Goal: Find specific page/section: Find specific page/section

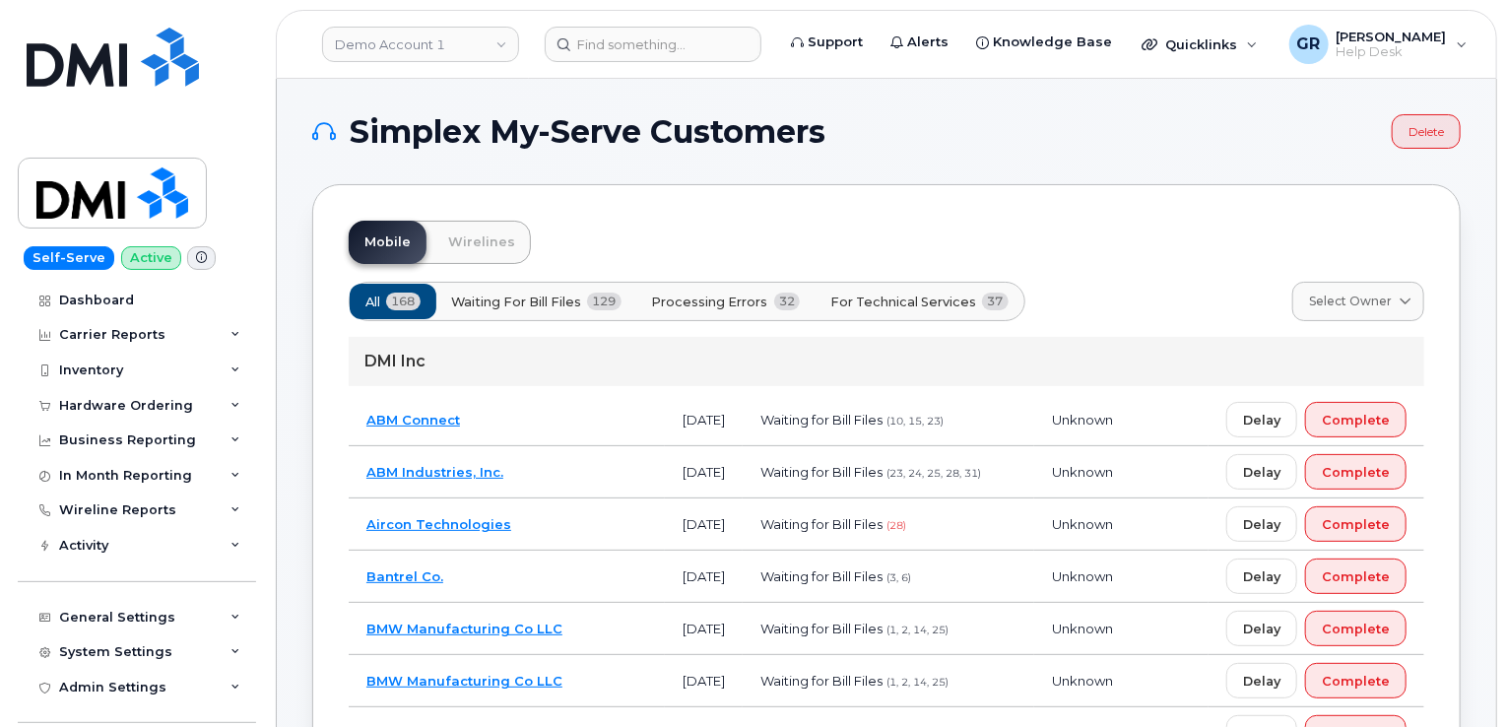
click at [435, 18] on header "Demo Account 1 Support Alerts Knowledge Base Quicklinks Suspend / Cancel Device…" at bounding box center [886, 44] width 1221 height 69
click at [175, 483] on div "In Month Reporting" at bounding box center [137, 475] width 238 height 35
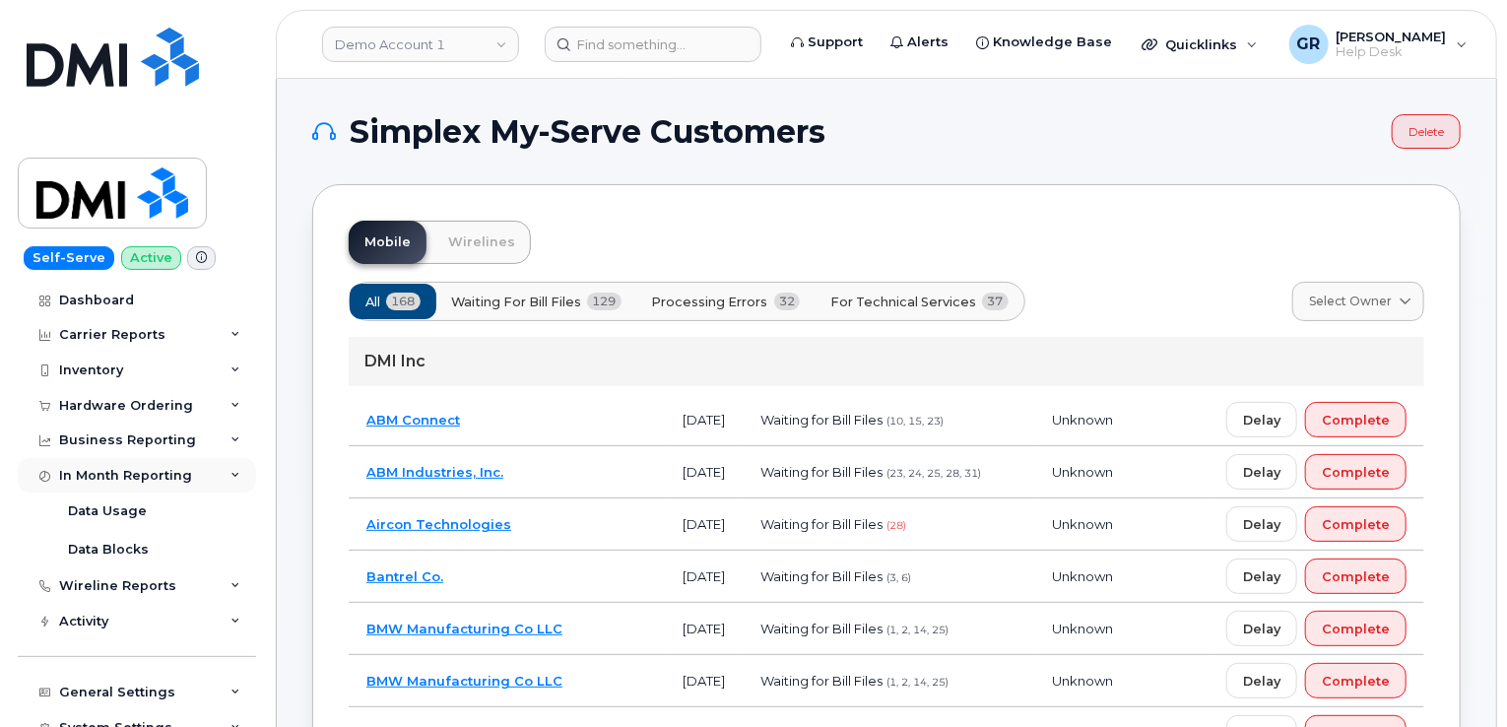
click at [175, 482] on div "In Month Reporting" at bounding box center [125, 476] width 133 height 16
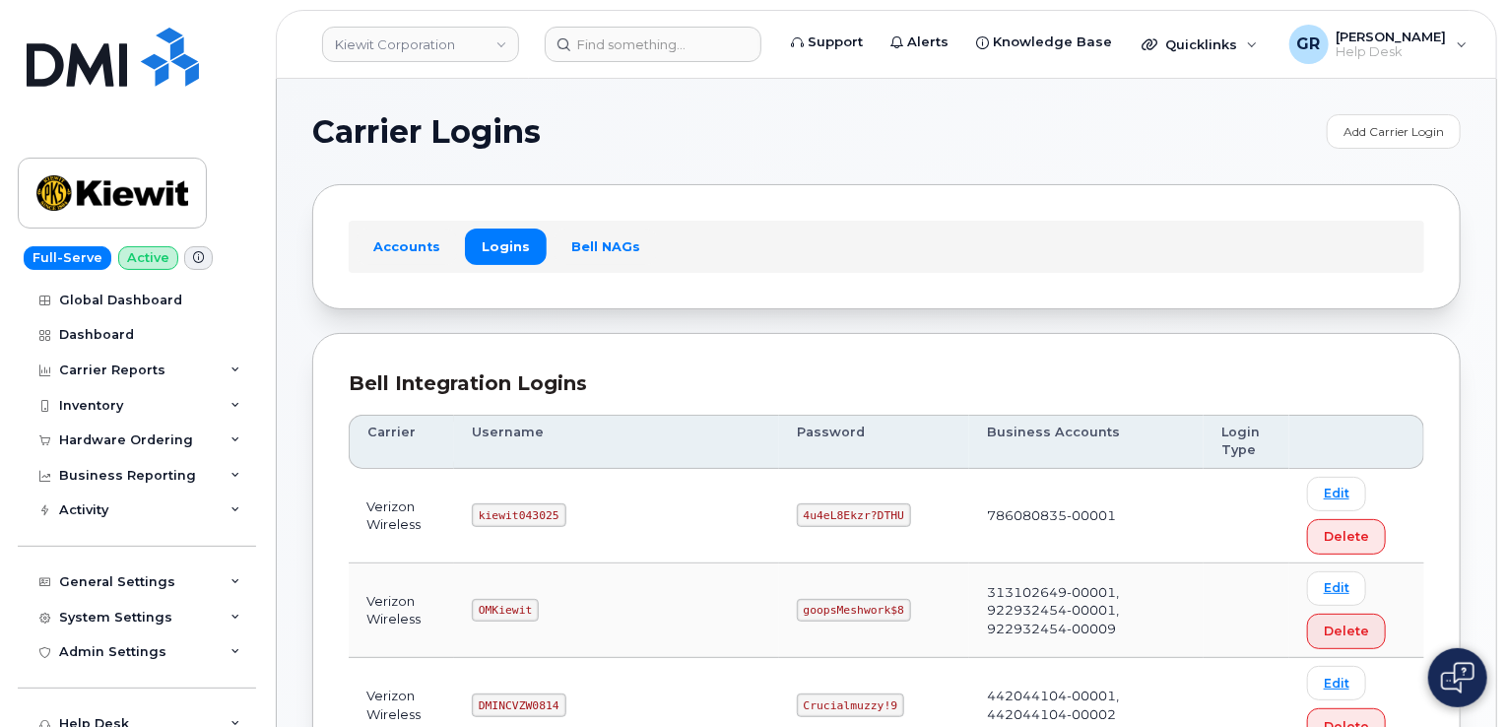
click at [419, 223] on div "Accounts Logins Bell NAGs" at bounding box center [887, 246] width 1076 height 51
click at [415, 235] on link "Accounts" at bounding box center [407, 246] width 100 height 35
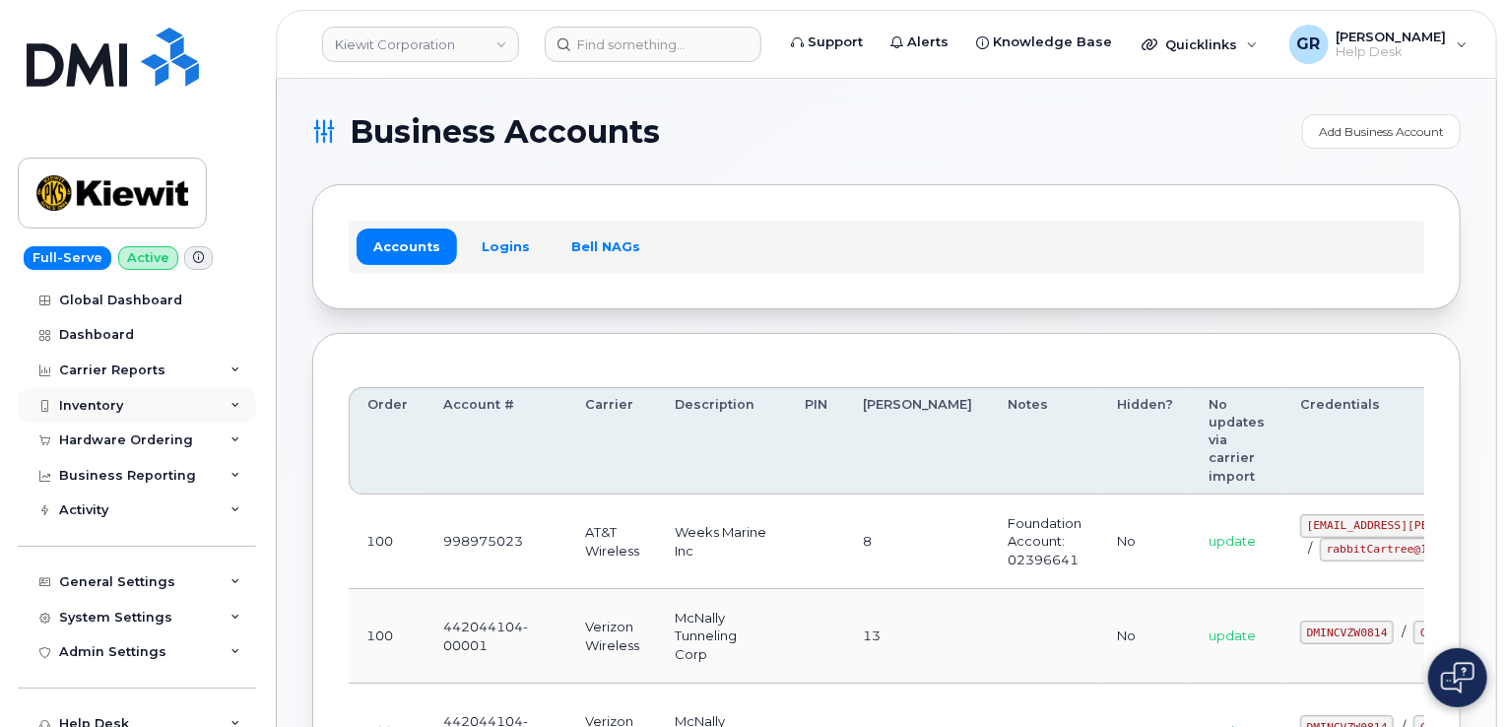
click at [147, 405] on div "Inventory" at bounding box center [137, 405] width 238 height 35
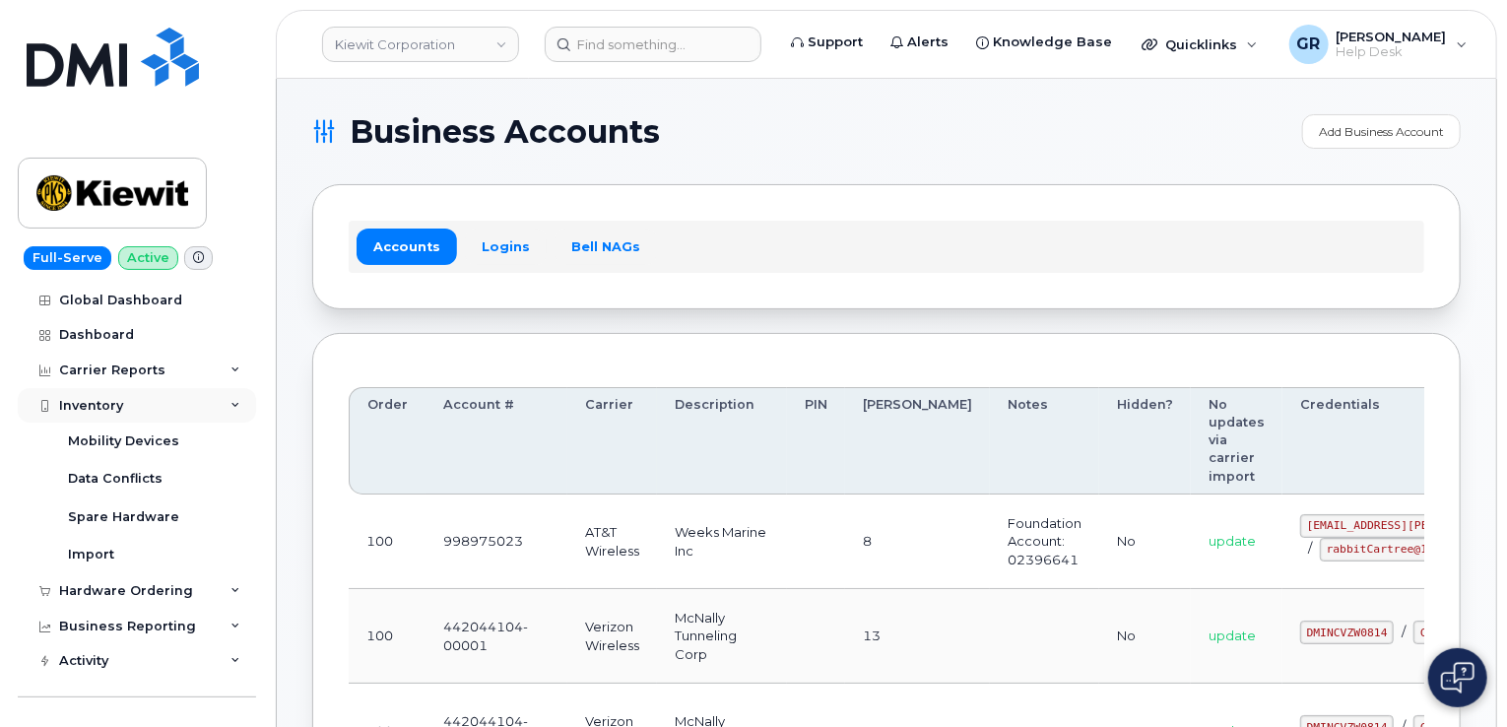
click at [158, 405] on div "Inventory" at bounding box center [137, 405] width 238 height 35
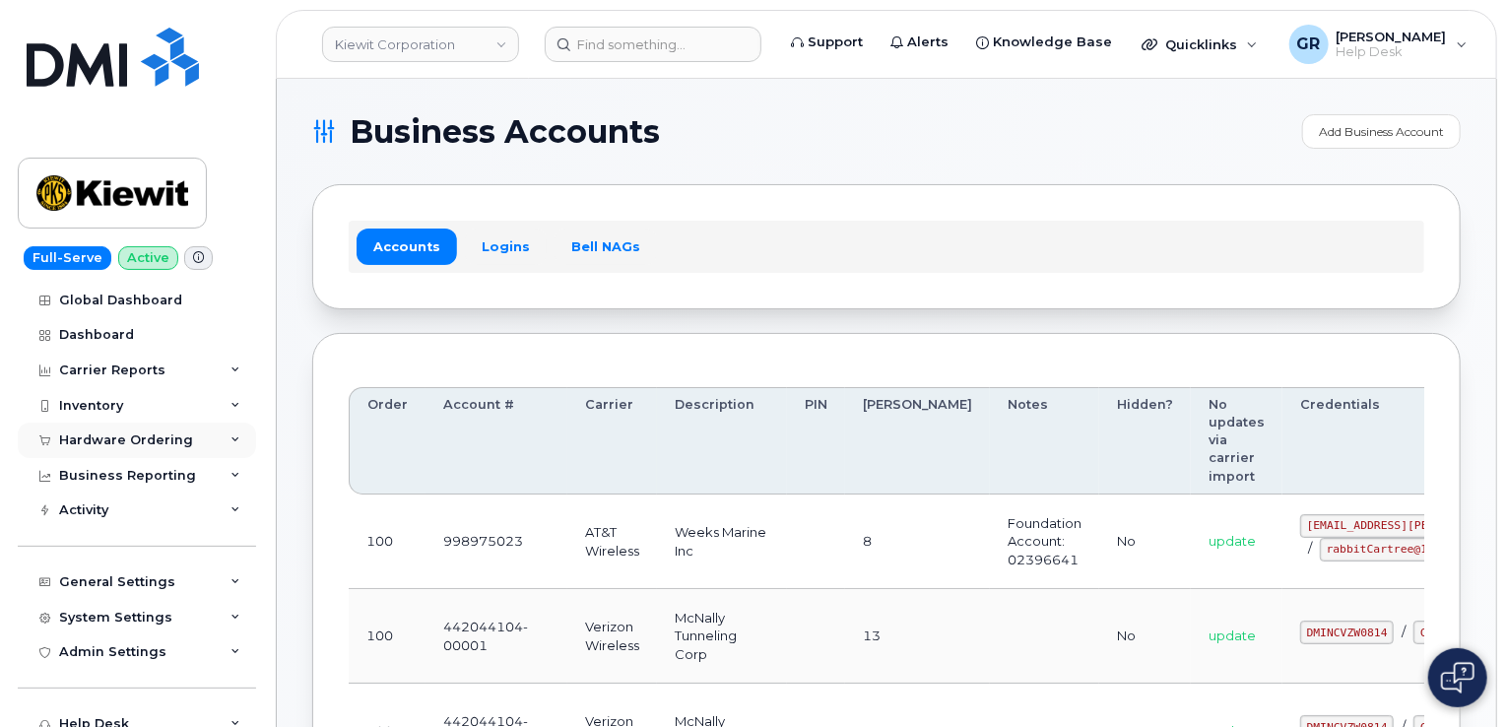
click at [156, 428] on div "Hardware Ordering" at bounding box center [137, 440] width 238 height 35
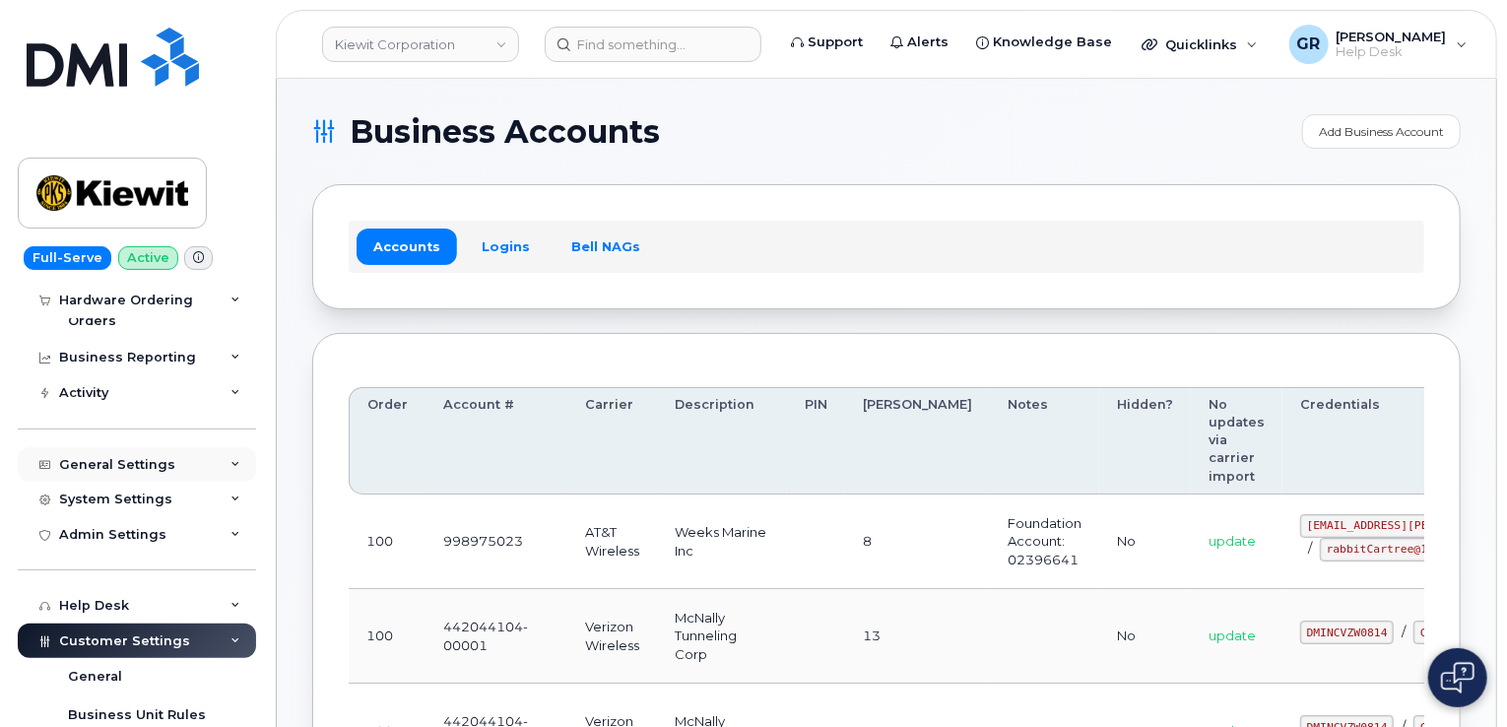
scroll to position [197, 0]
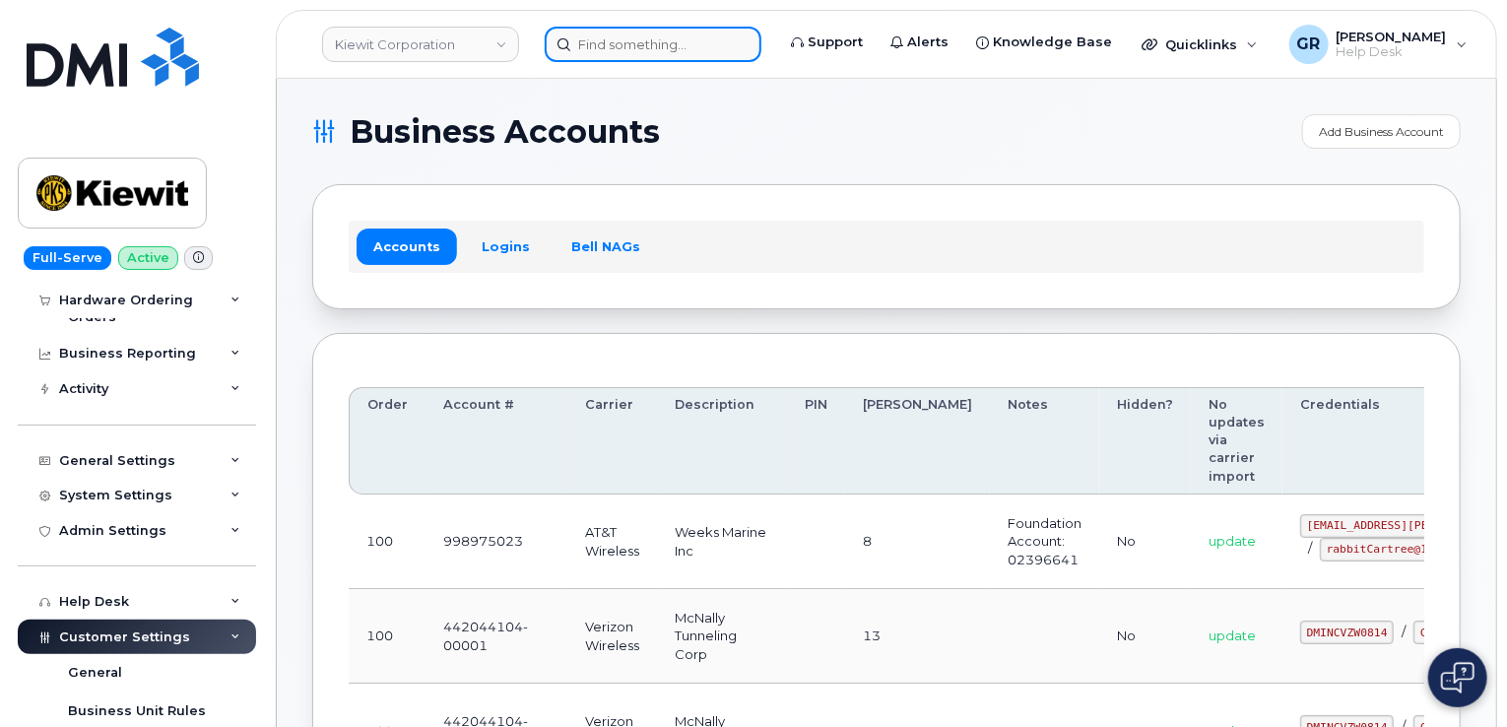
click at [602, 34] on input at bounding box center [653, 44] width 217 height 35
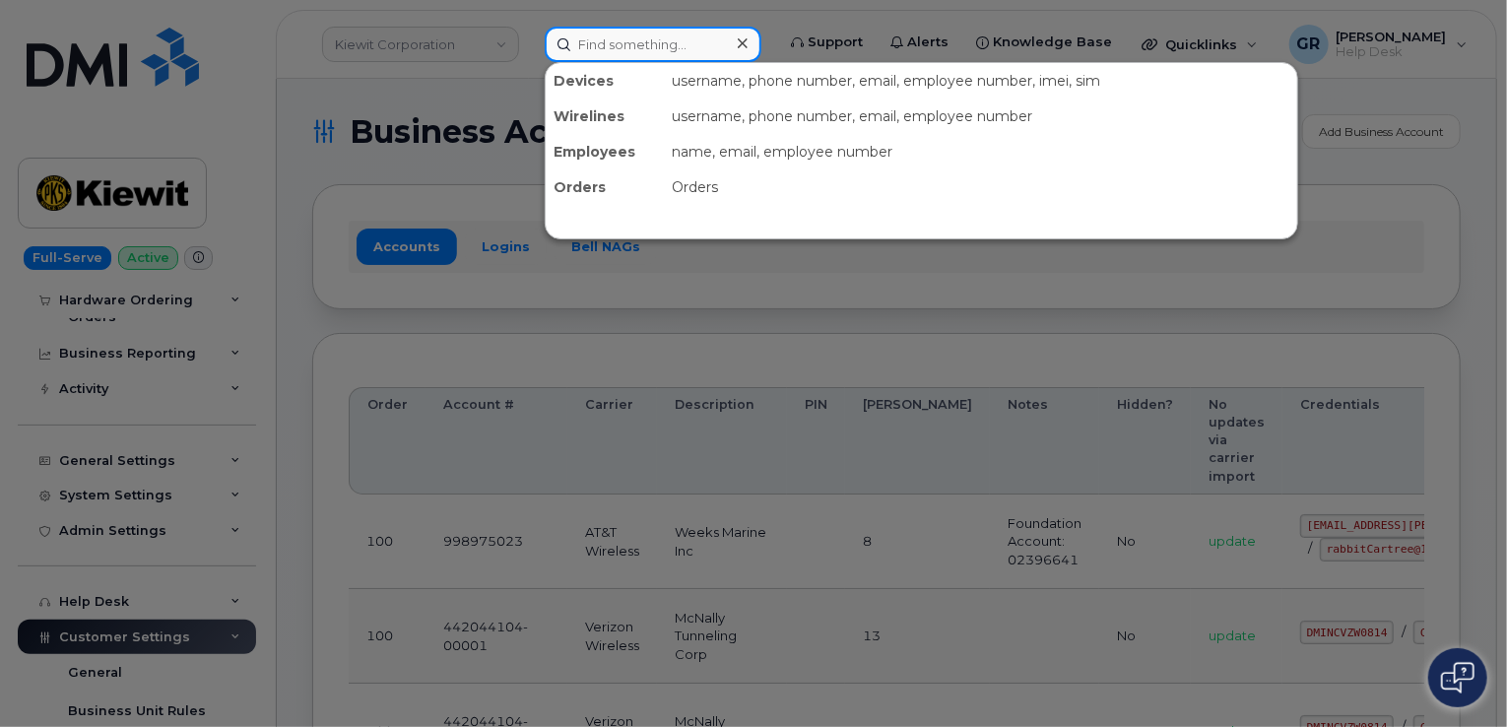
click at [620, 32] on input at bounding box center [653, 44] width 217 height 35
click at [678, 33] on input at bounding box center [653, 44] width 217 height 35
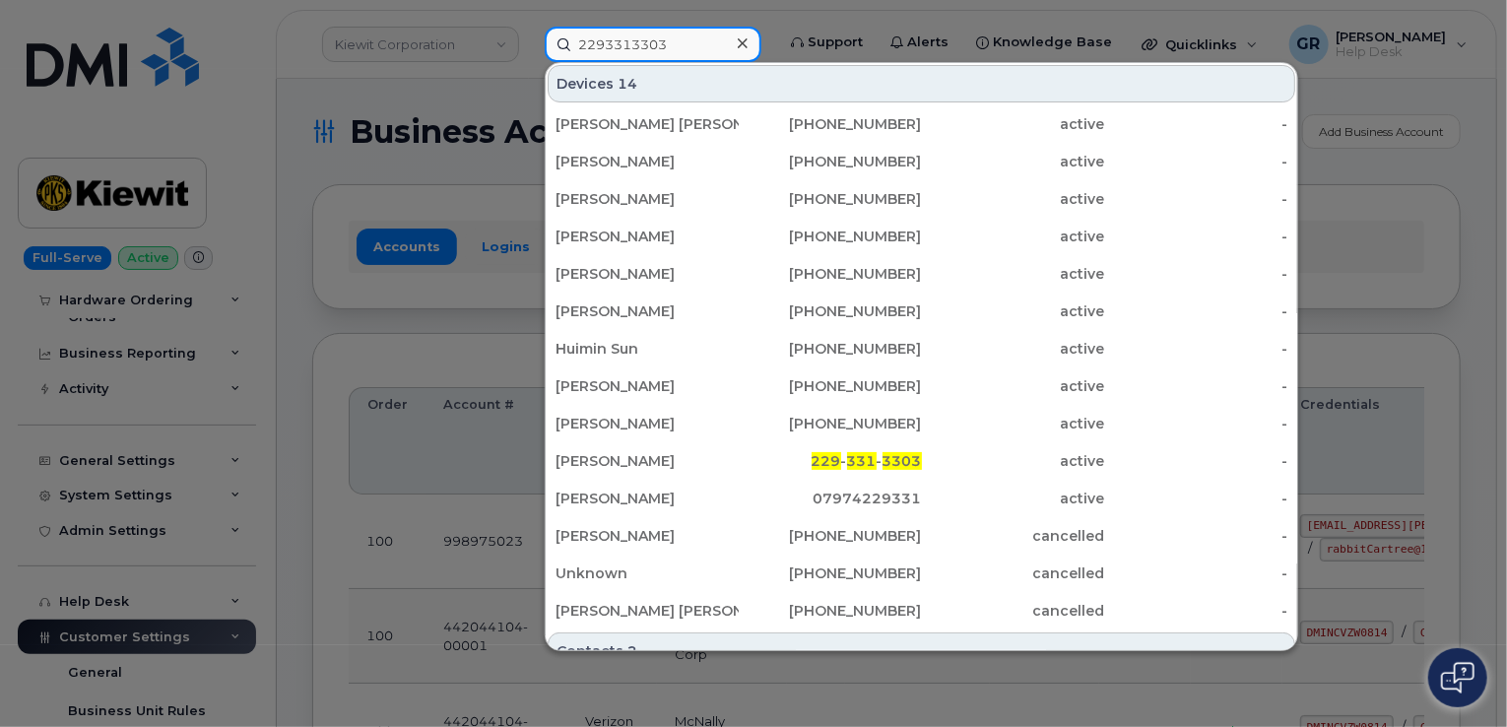
type input "2293313303"
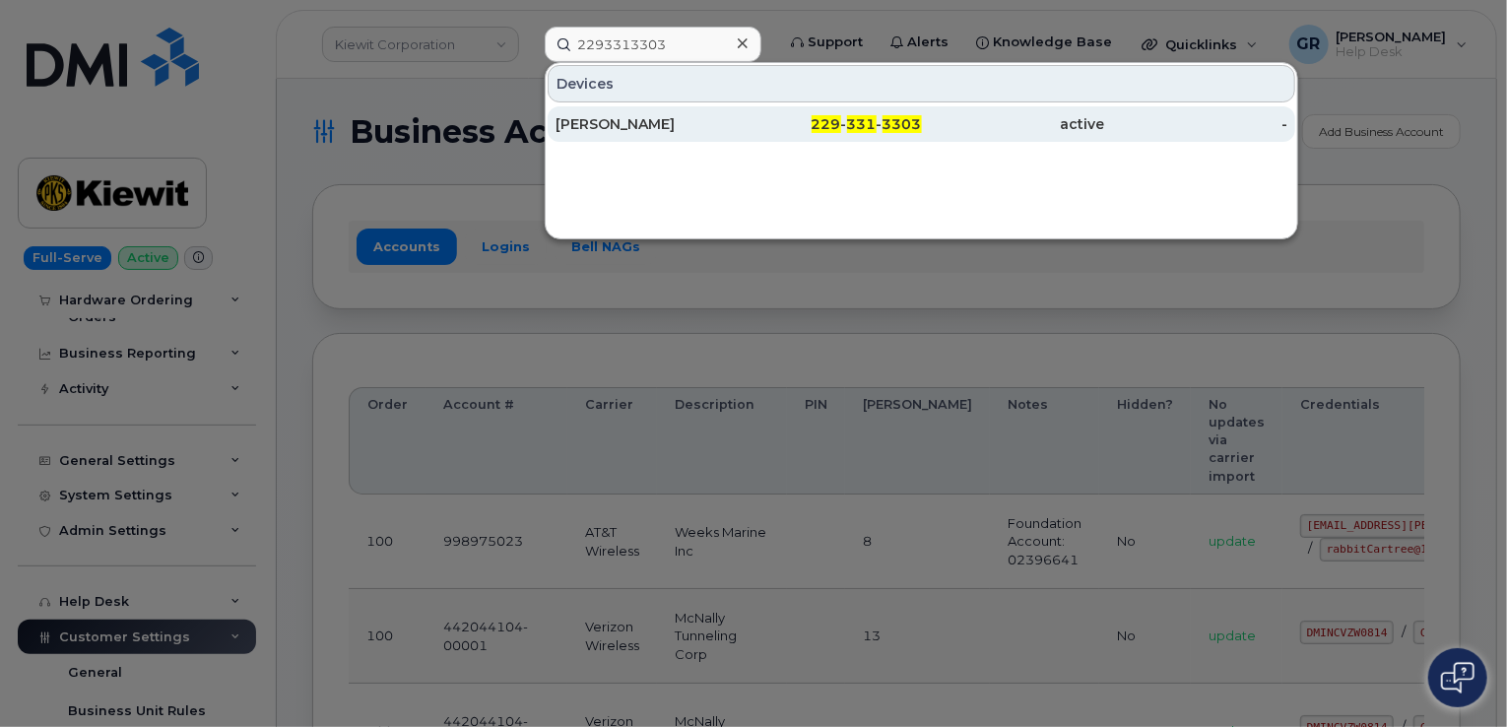
click at [720, 125] on div "Julian Angulo" at bounding box center [647, 124] width 183 height 20
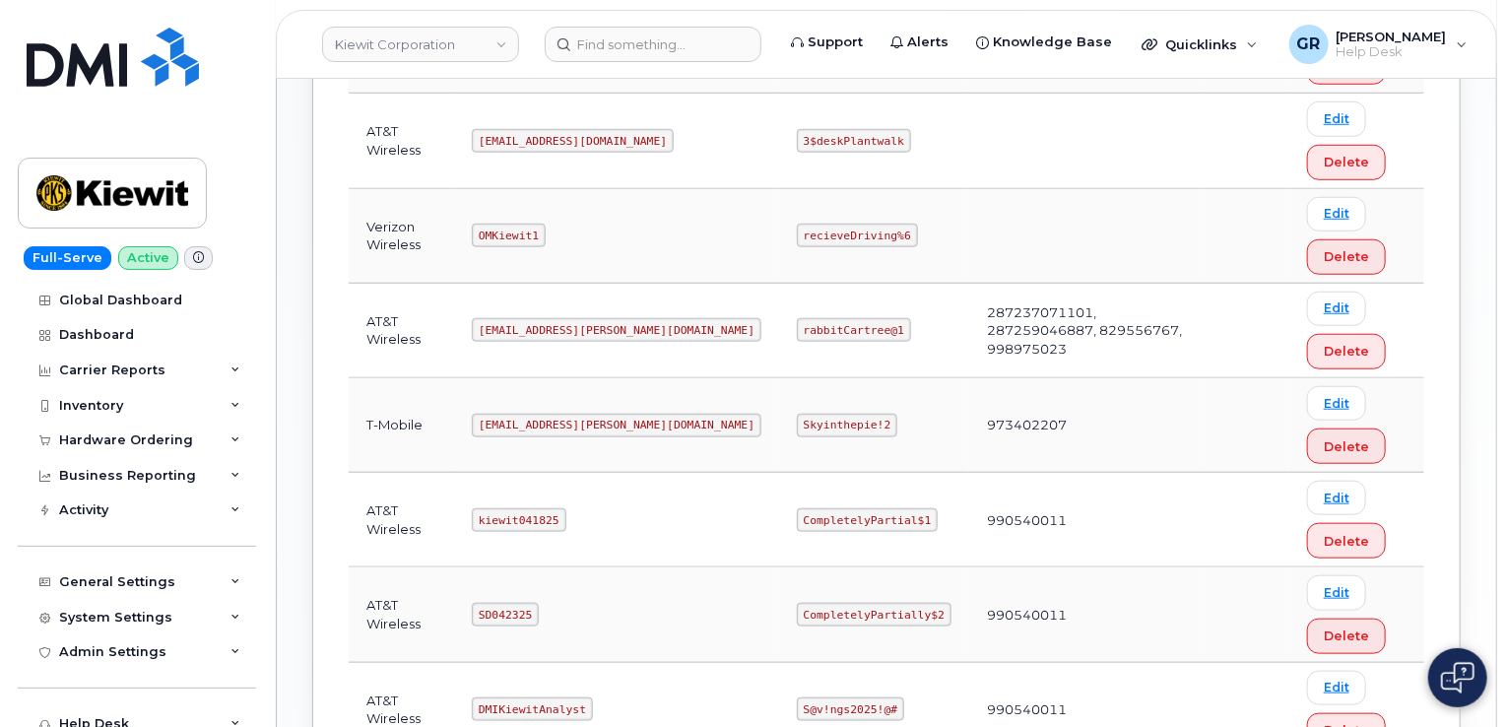
scroll to position [788, 0]
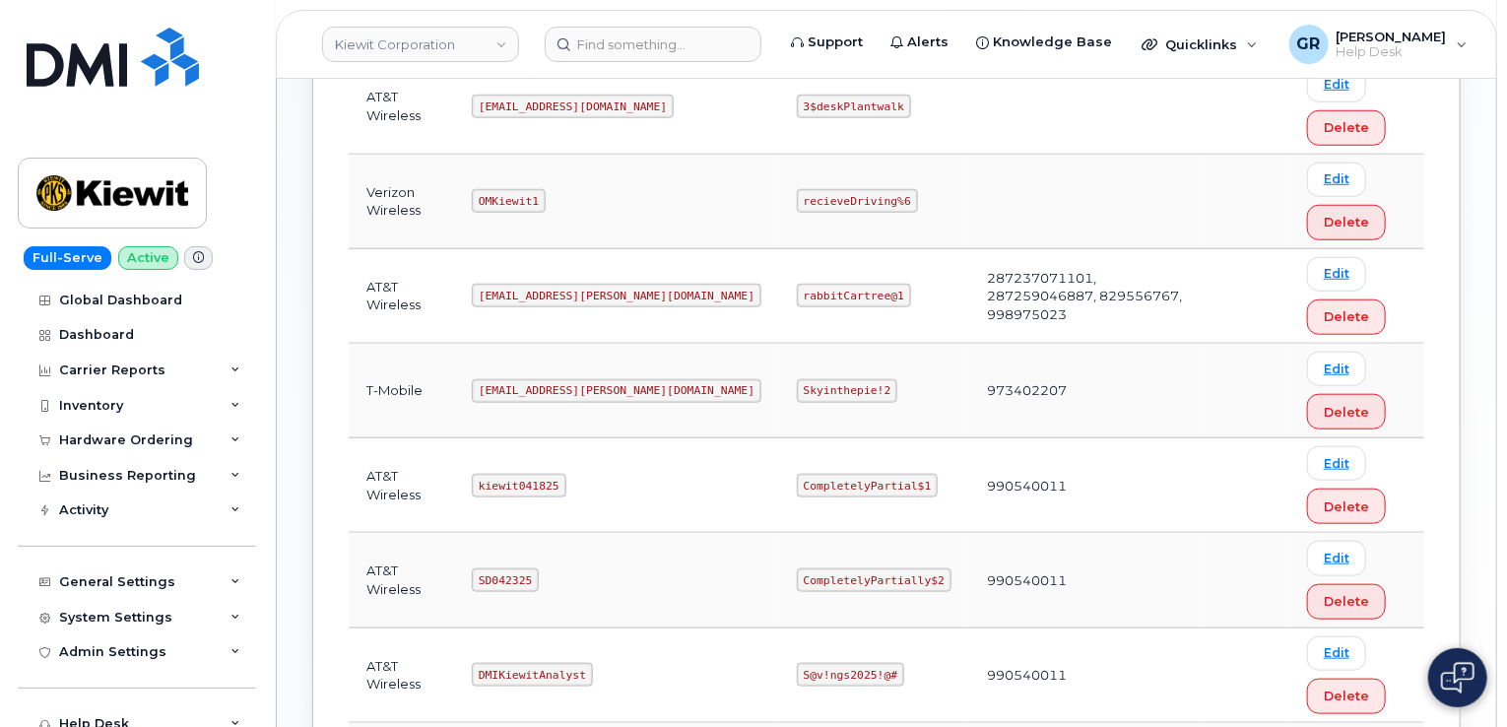
click at [507, 387] on code "[EMAIL_ADDRESS][PERSON_NAME][DOMAIN_NAME]" at bounding box center [617, 391] width 290 height 24
click at [507, 386] on code "[EMAIL_ADDRESS][PERSON_NAME][DOMAIN_NAME]" at bounding box center [617, 391] width 290 height 24
copy code "[EMAIL_ADDRESS][PERSON_NAME][DOMAIN_NAME]"
click at [797, 379] on code "Skyinthepie!2" at bounding box center [847, 391] width 100 height 24
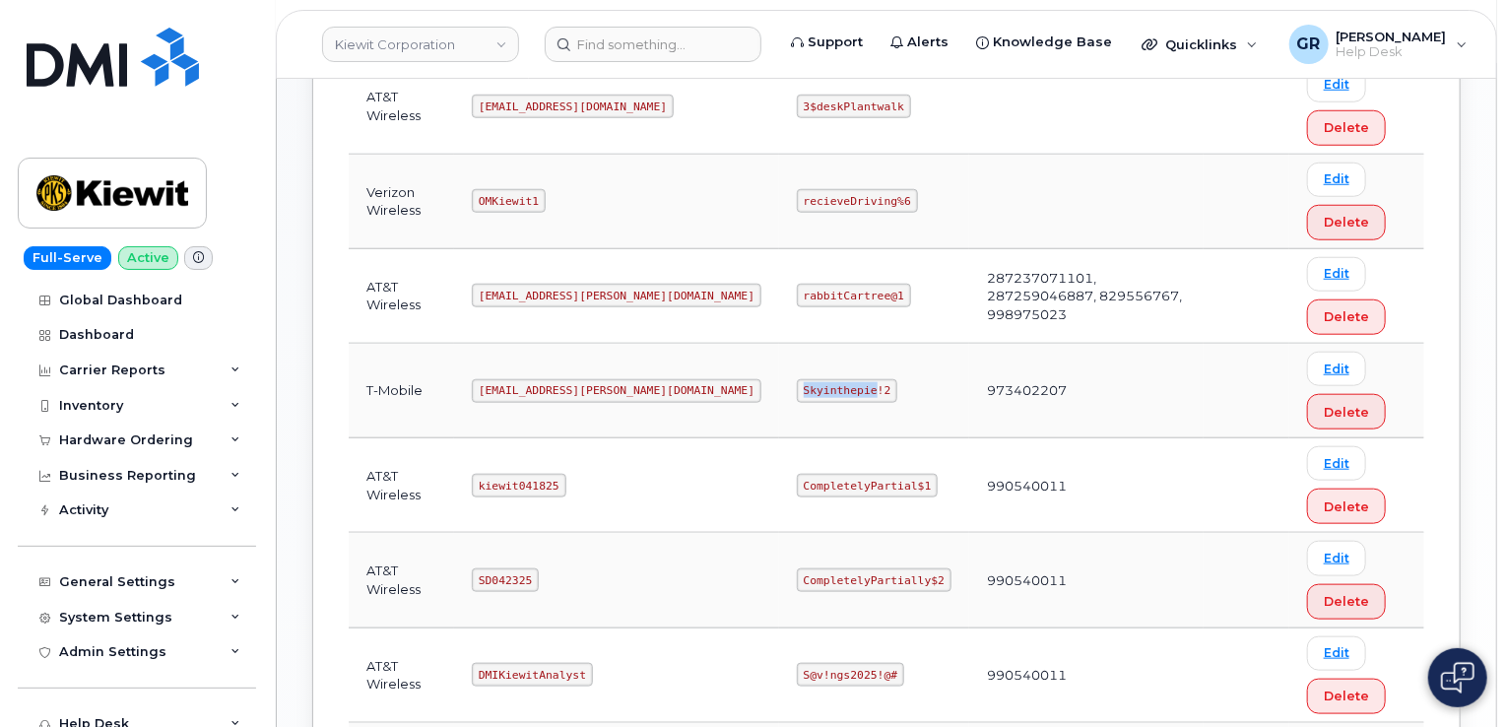
click at [797, 379] on code "Skyinthepie!2" at bounding box center [847, 391] width 100 height 24
copy code "Skyinthepie!2"
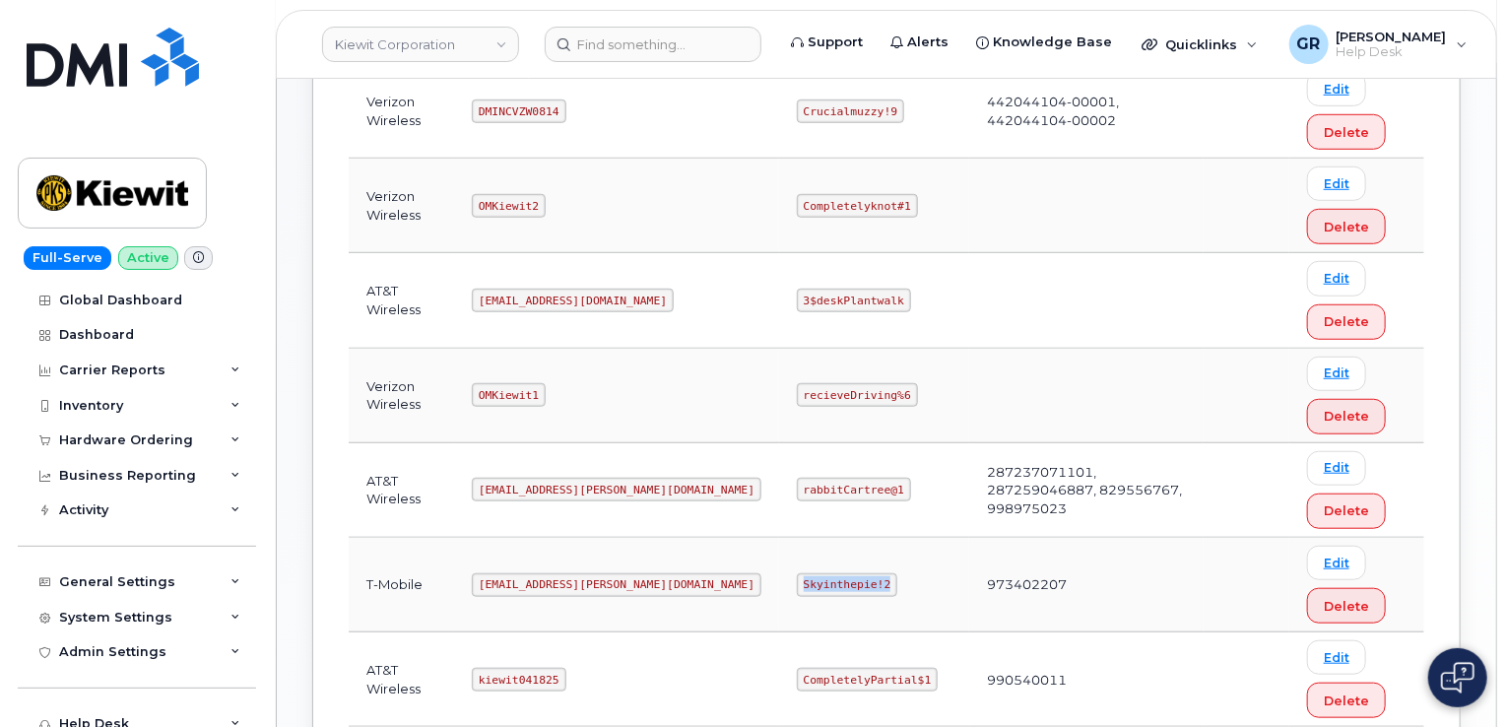
scroll to position [639, 0]
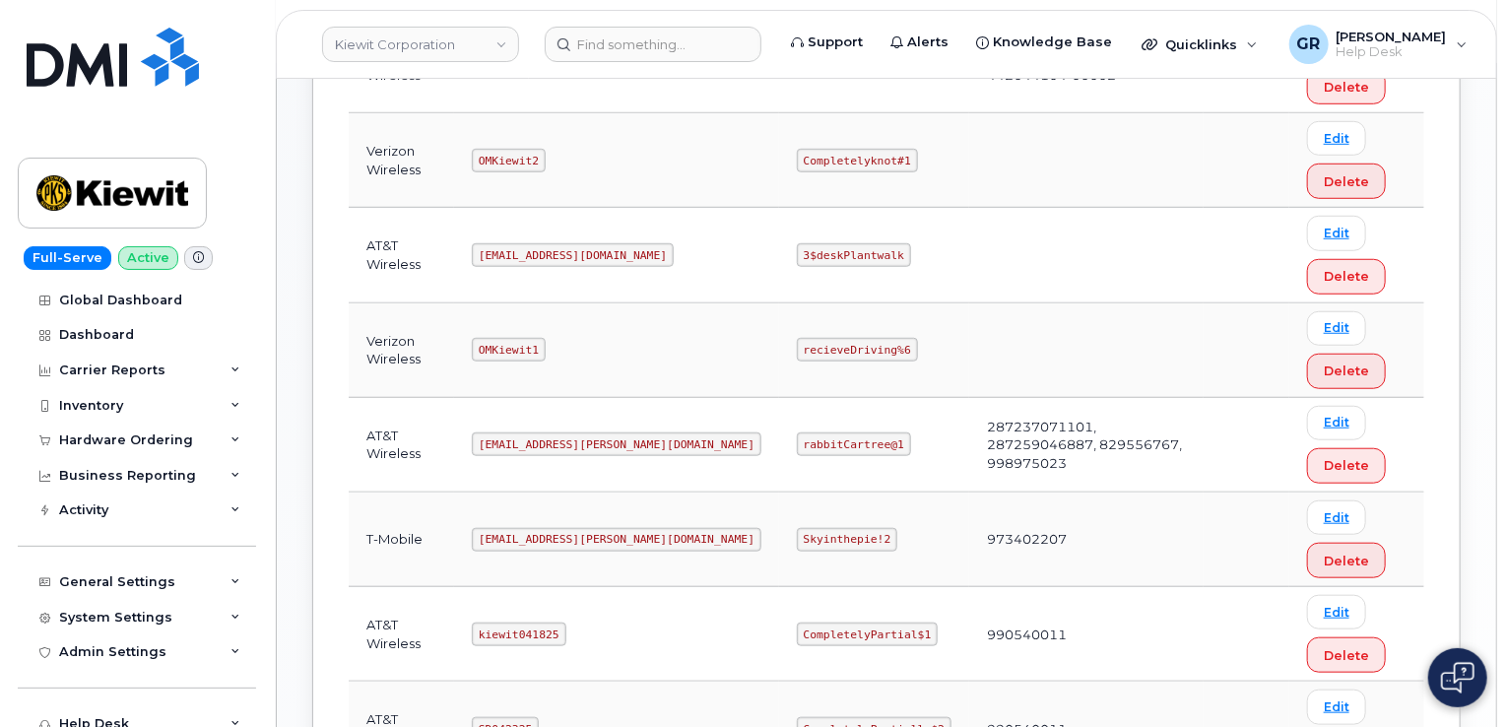
click at [969, 533] on td "973402207" at bounding box center [1086, 540] width 234 height 95
click at [969, 535] on td "973402207" at bounding box center [1086, 540] width 234 height 95
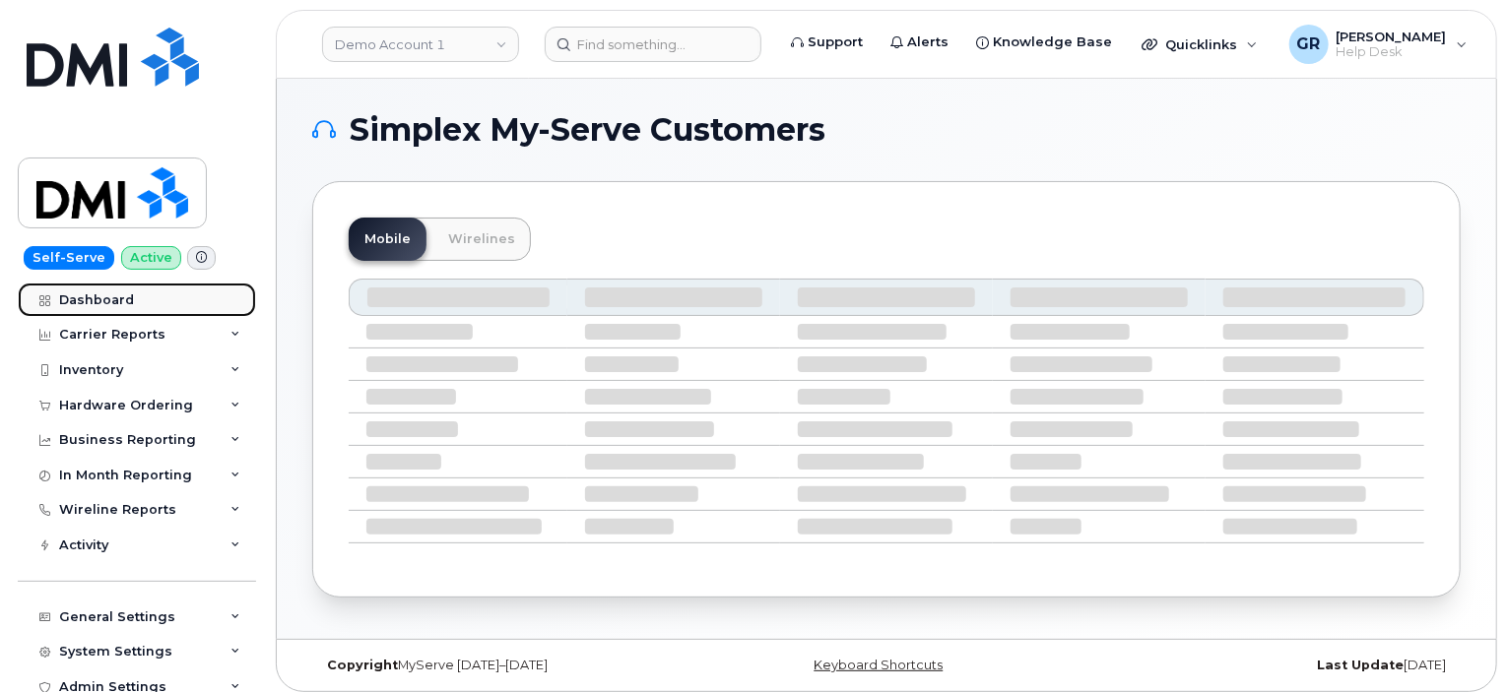
click at [126, 308] on link "Dashboard" at bounding box center [137, 300] width 238 height 35
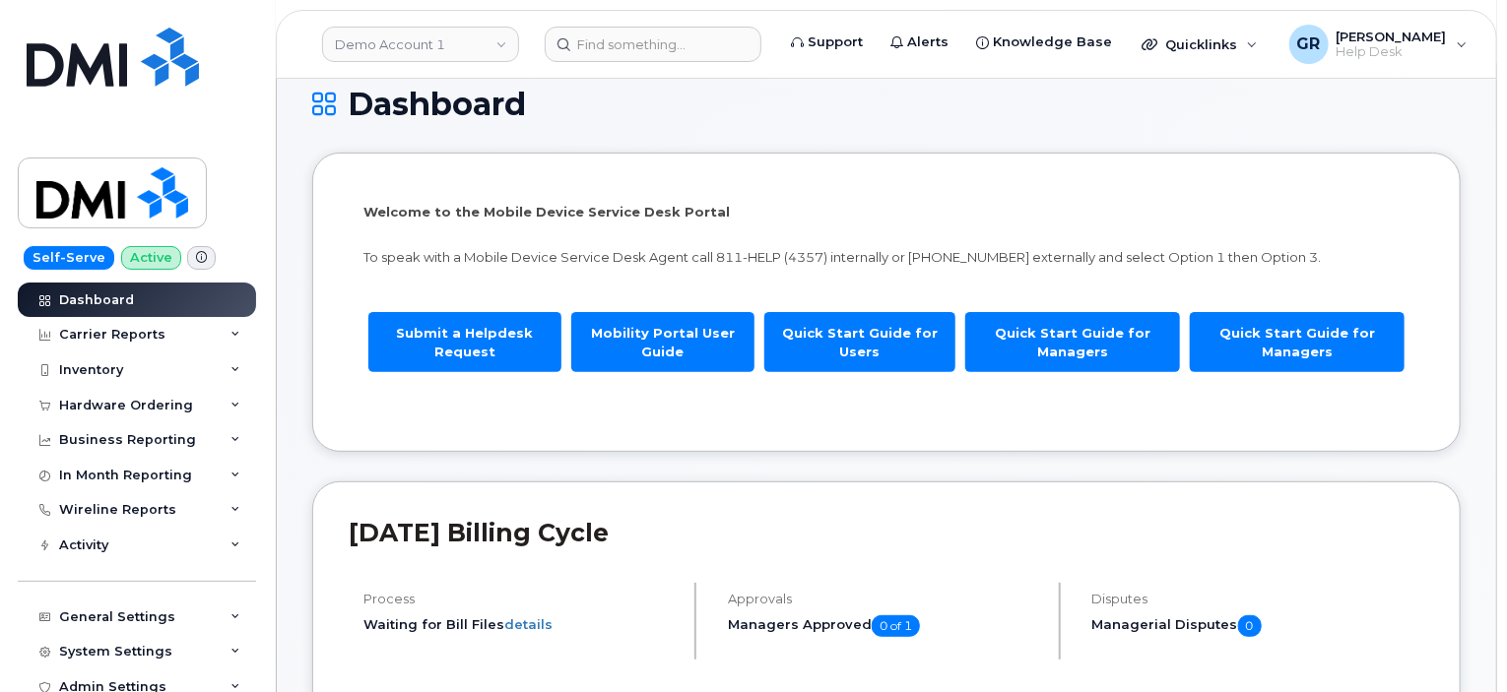
scroll to position [690, 0]
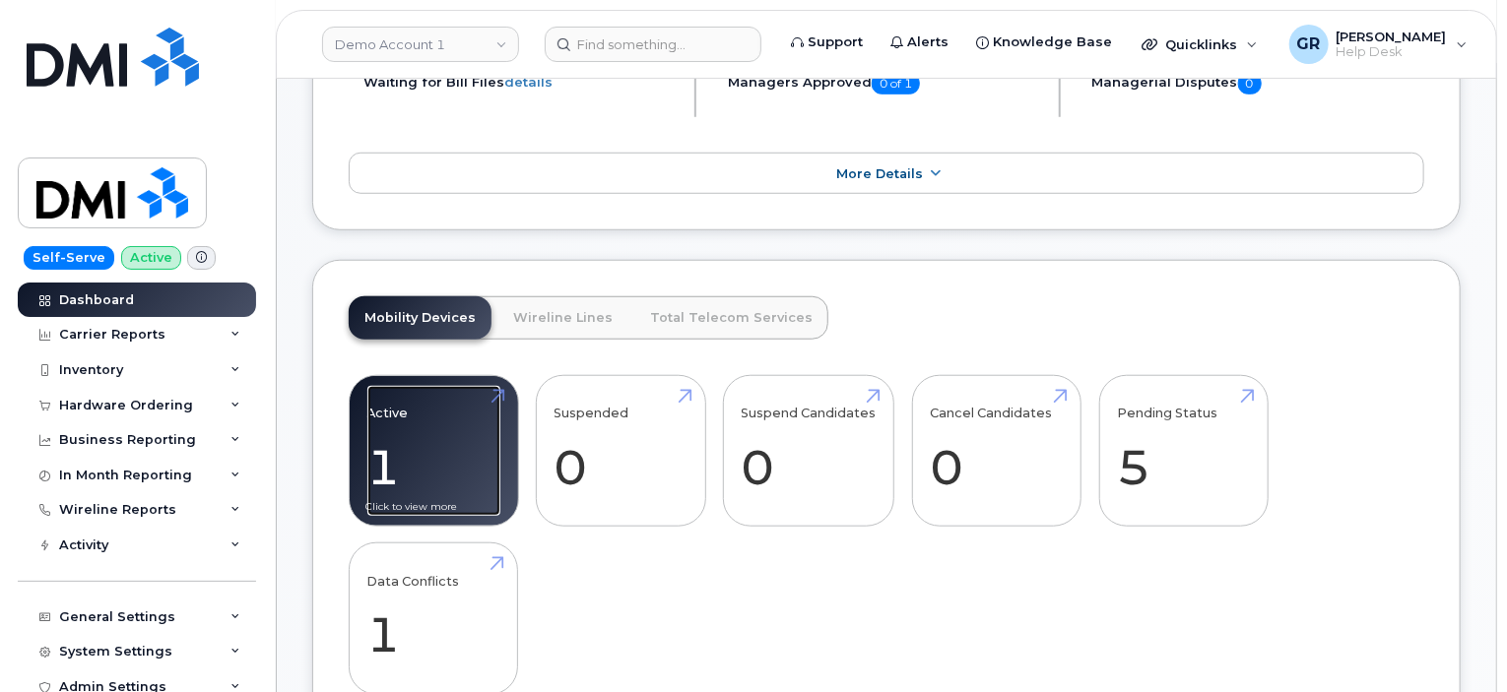
click at [425, 443] on link "Active 1 -94%" at bounding box center [433, 451] width 133 height 130
